Goal: Information Seeking & Learning: Compare options

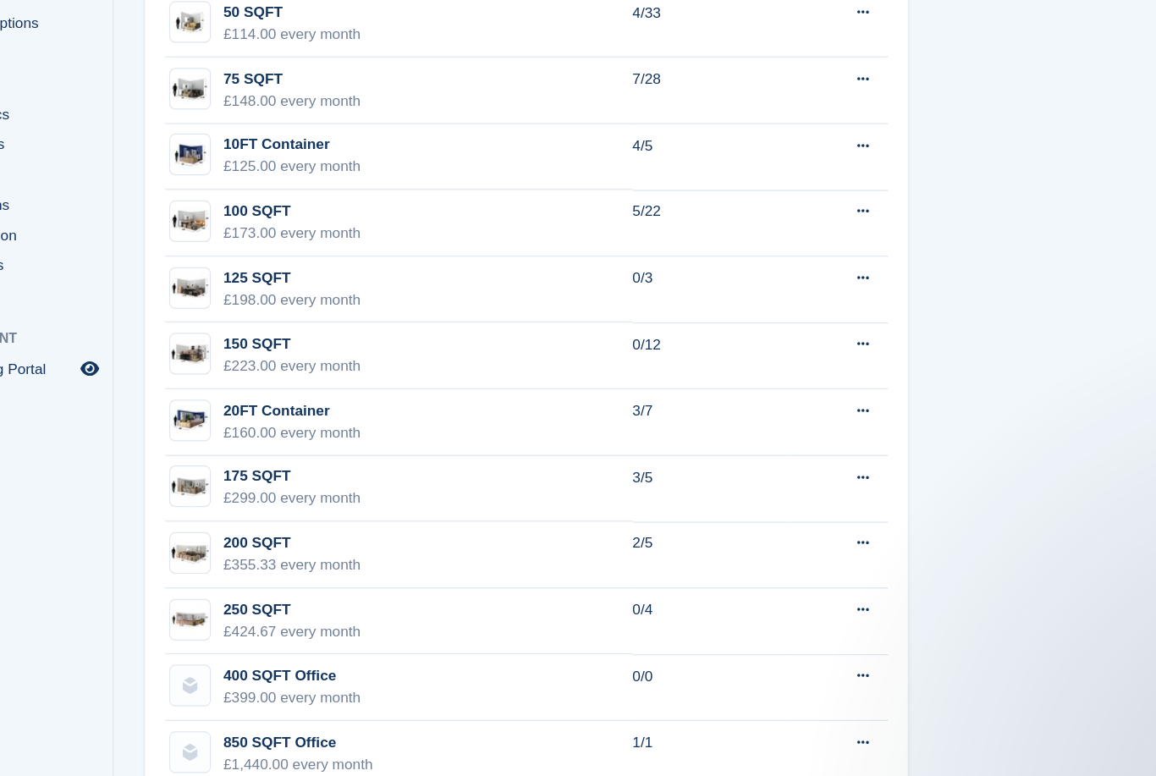
scroll to position [1107, 0]
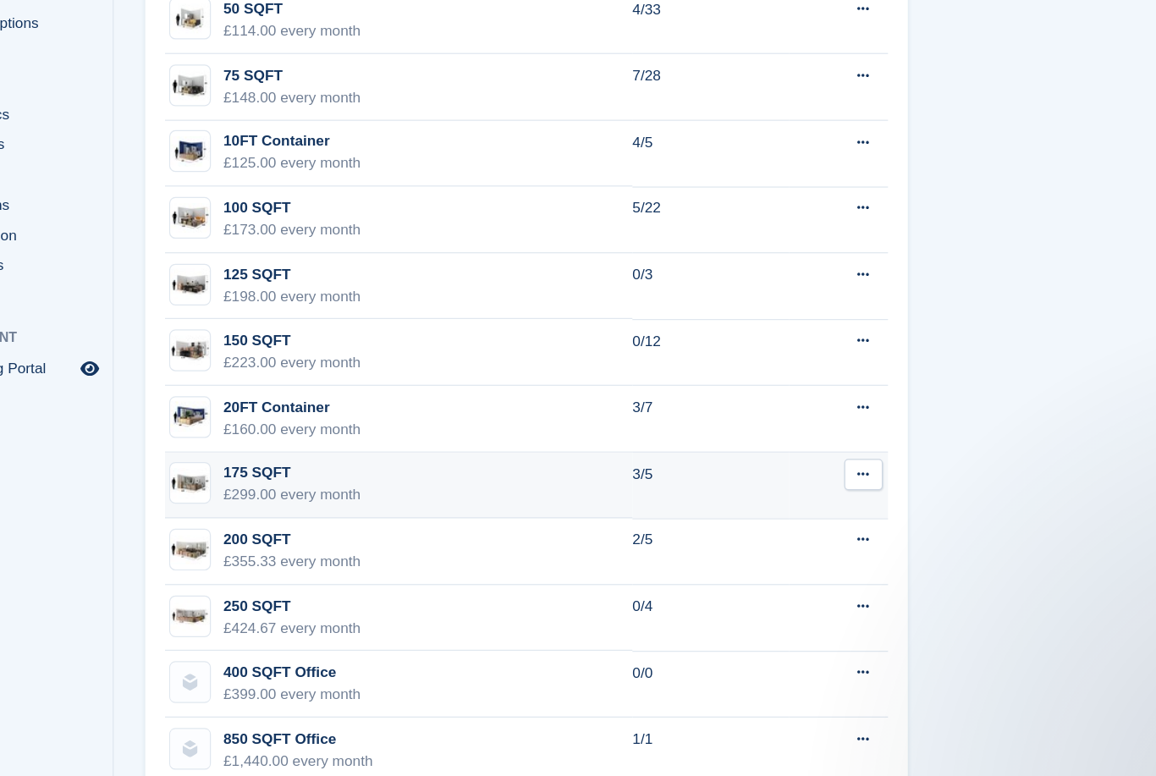
click at [590, 470] on td "3/5" at bounding box center [653, 497] width 127 height 54
click at [761, 475] on button at bounding box center [776, 487] width 31 height 25
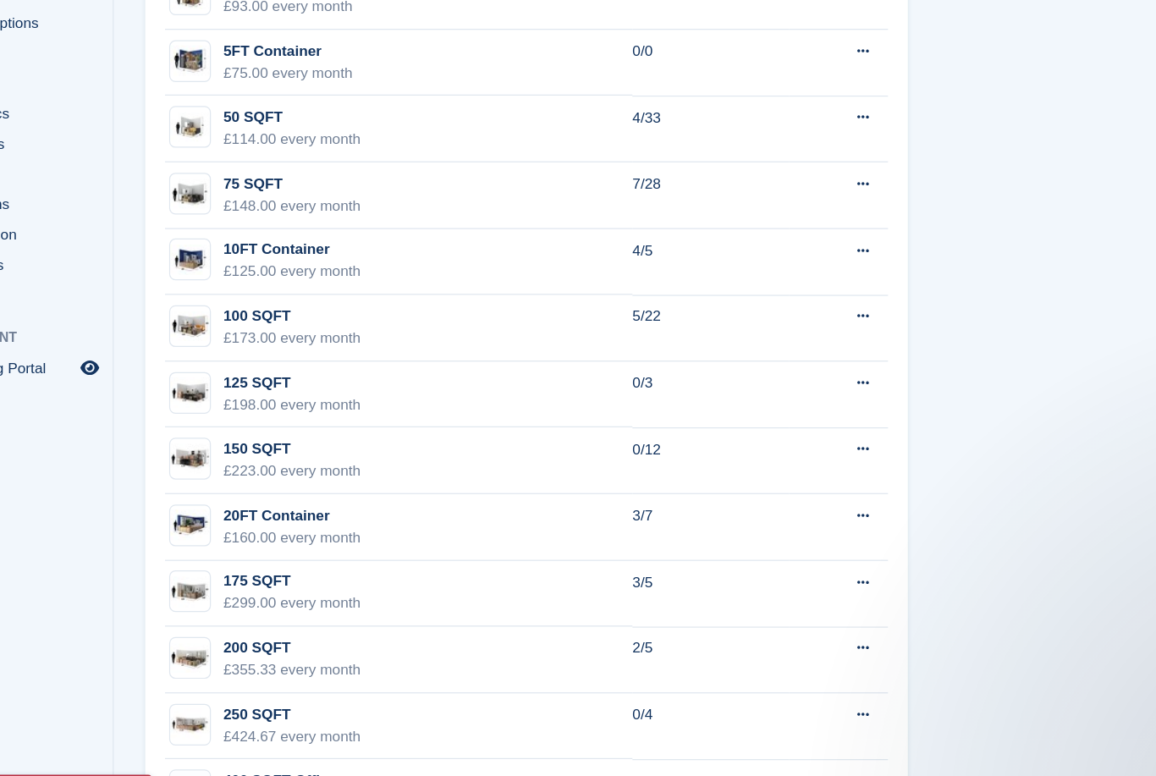
scroll to position [1019, 0]
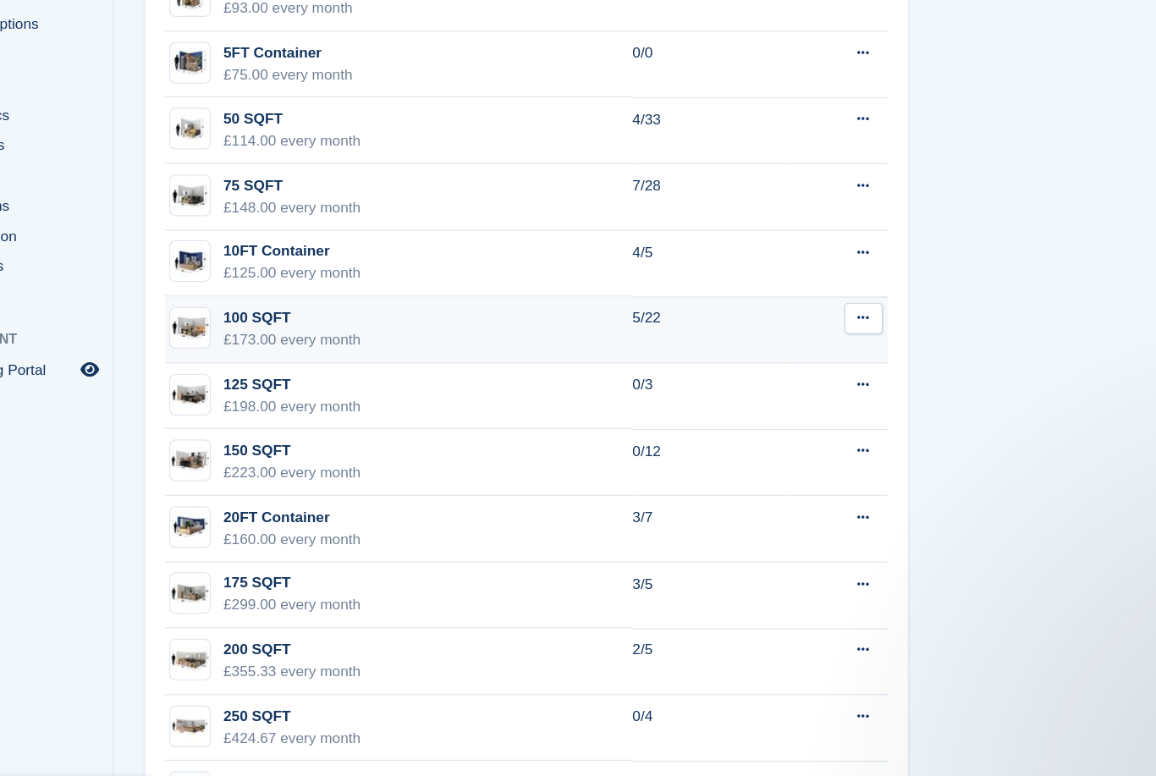
click at [495, 342] on td "100 SQFT £173.00 every month" at bounding box center [400, 369] width 379 height 54
click at [772, 354] on icon at bounding box center [776, 359] width 9 height 11
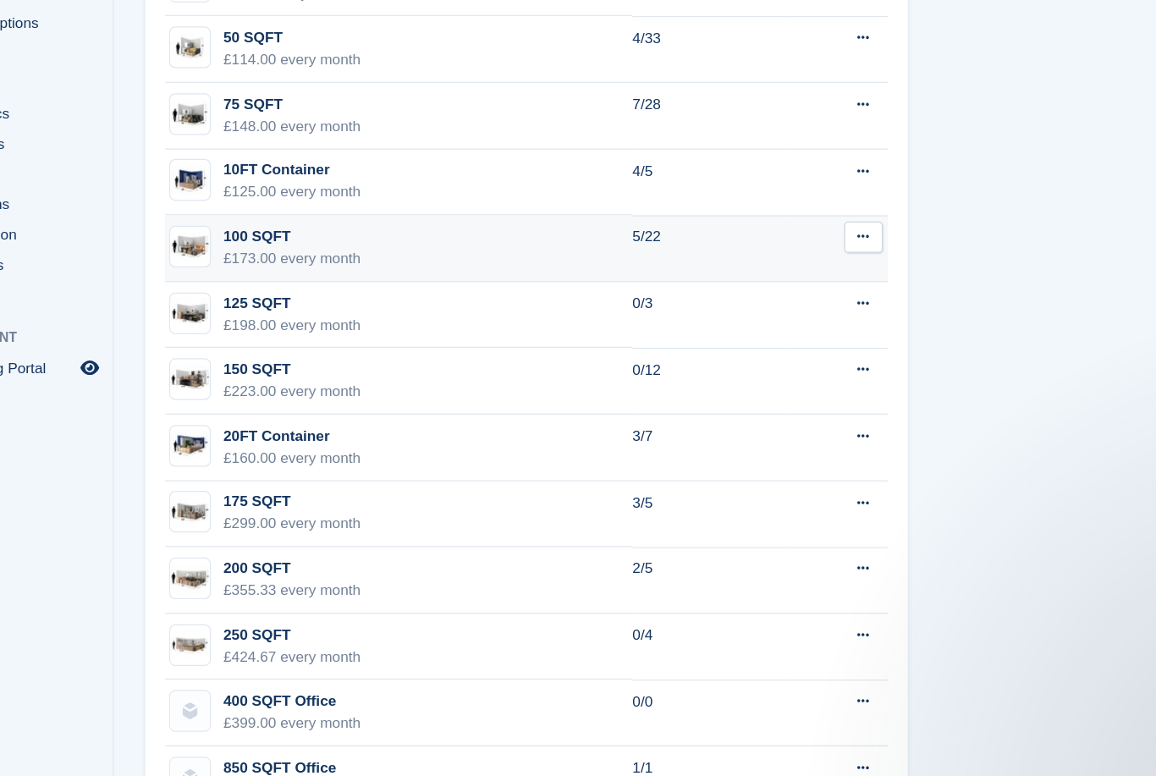
scroll to position [1096, 0]
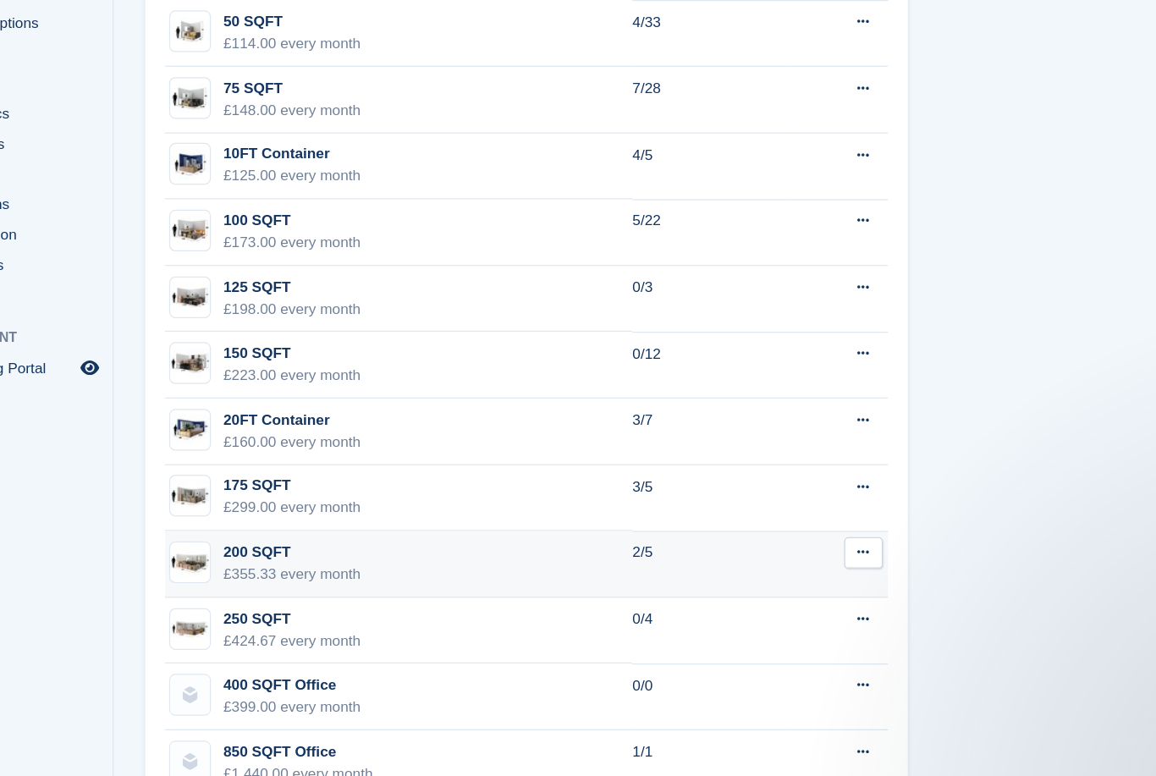
click at [402, 533] on td "200 SQFT £355.33 every month" at bounding box center [400, 560] width 379 height 54
click at [772, 545] on icon at bounding box center [776, 550] width 9 height 11
